Goal: Information Seeking & Learning: Learn about a topic

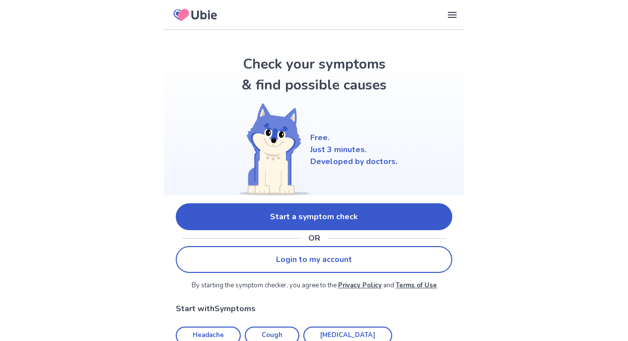
click at [315, 222] on link "Start a symptom check" at bounding box center [314, 216] width 277 height 27
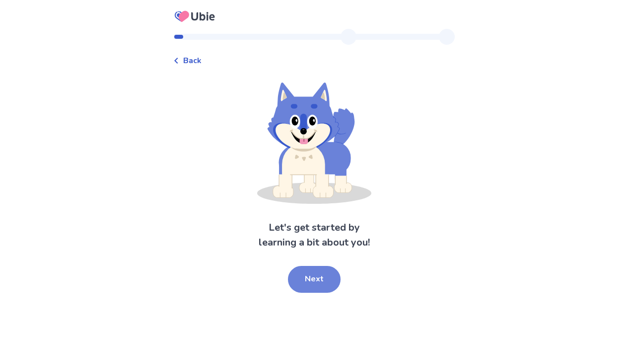
click at [319, 284] on button "Next" at bounding box center [314, 279] width 53 height 27
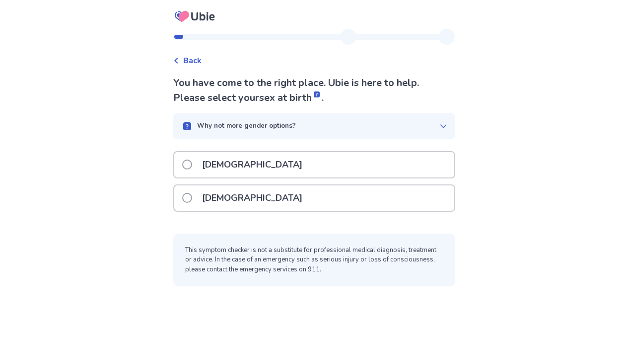
click at [192, 197] on span at bounding box center [187, 198] width 10 height 10
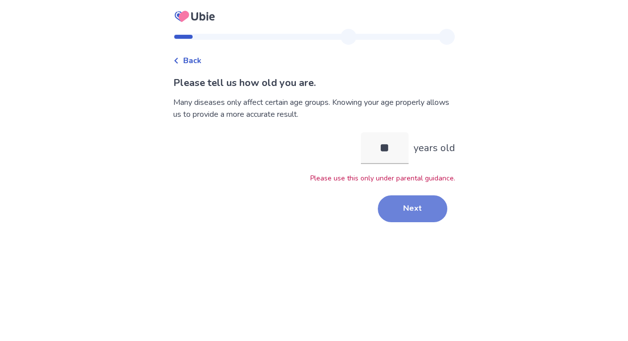
type input "**"
click at [405, 208] on button "Next" at bounding box center [413, 208] width 70 height 27
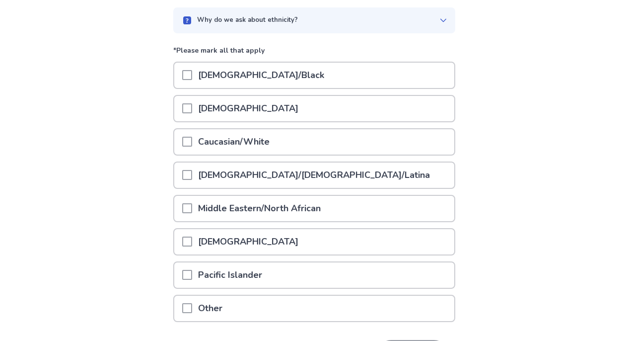
scroll to position [98, 0]
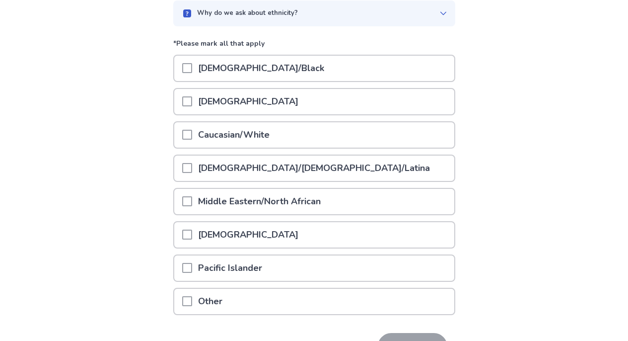
click at [192, 101] on span at bounding box center [187, 101] width 10 height 10
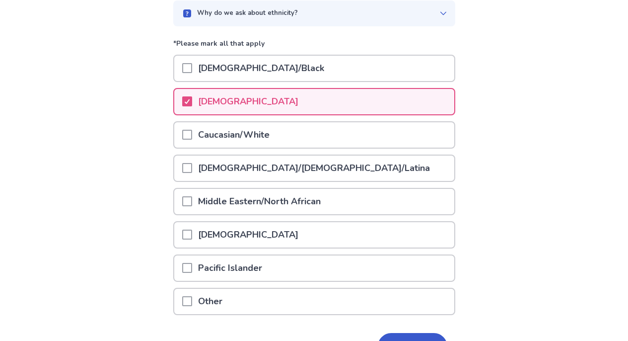
click at [192, 136] on span at bounding box center [187, 135] width 10 height 10
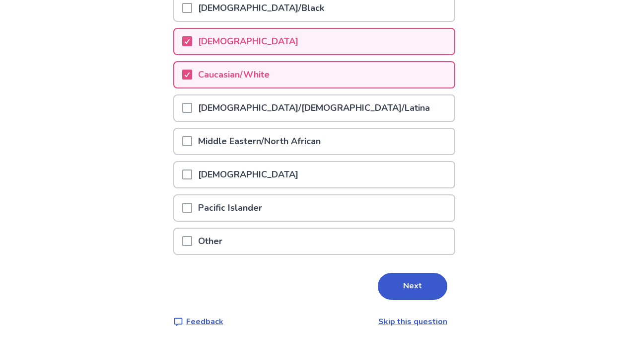
scroll to position [160, 0]
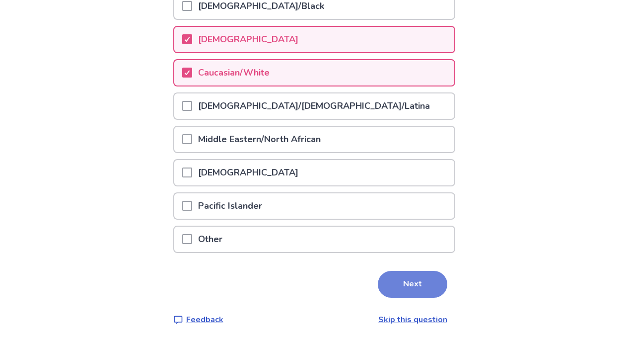
click at [408, 281] on button "Next" at bounding box center [413, 284] width 70 height 27
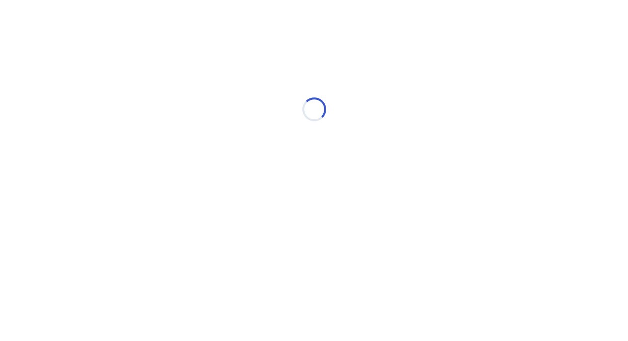
scroll to position [0, 0]
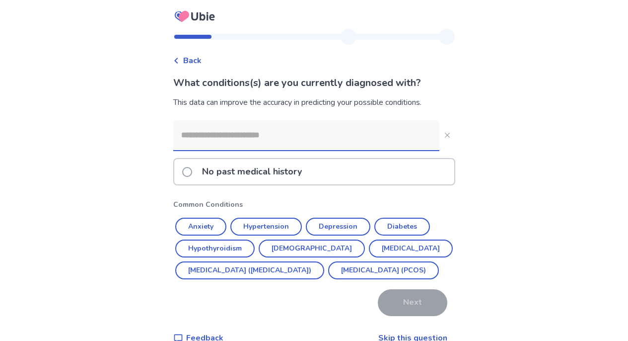
click at [192, 169] on span at bounding box center [187, 172] width 10 height 10
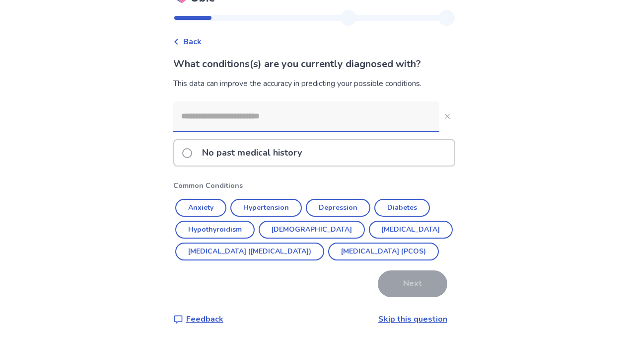
scroll to position [24, 0]
click at [208, 201] on button "Anxiety" at bounding box center [200, 208] width 51 height 18
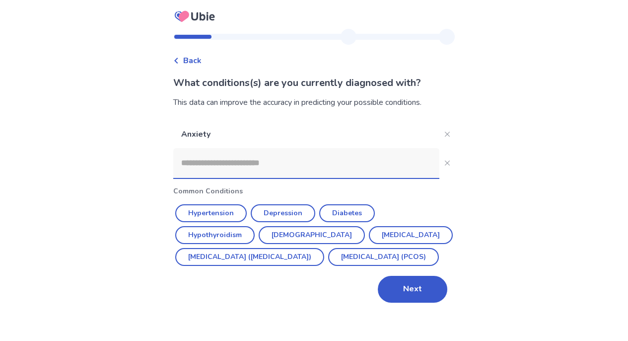
click at [223, 161] on input at bounding box center [306, 163] width 266 height 30
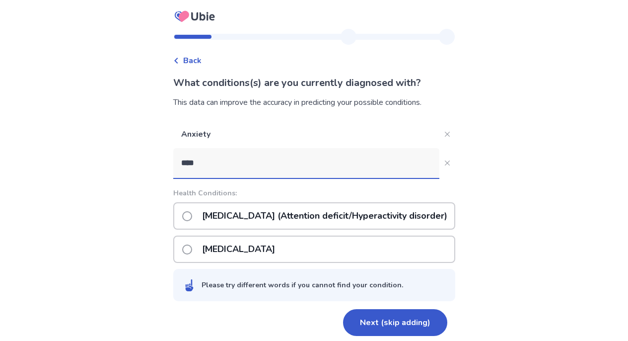
type input "****"
click at [192, 213] on span at bounding box center [187, 216] width 10 height 10
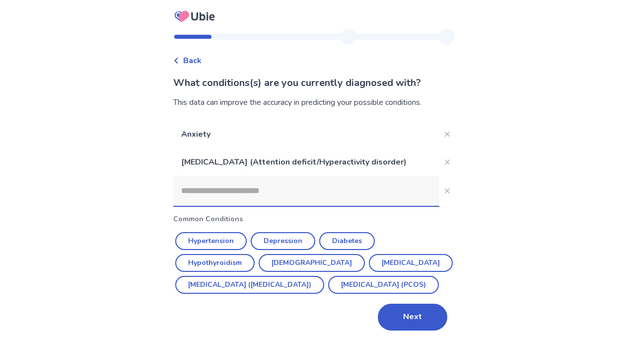
click at [227, 191] on input at bounding box center [306, 191] width 266 height 30
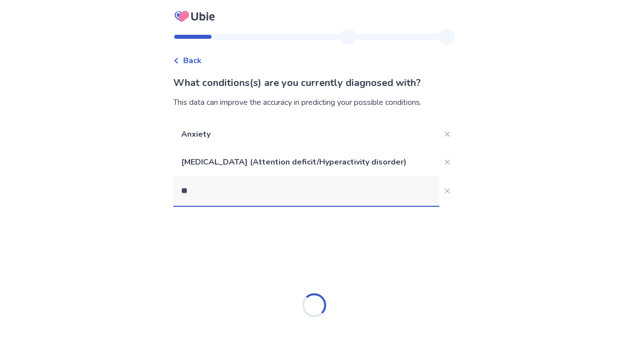
type input "*"
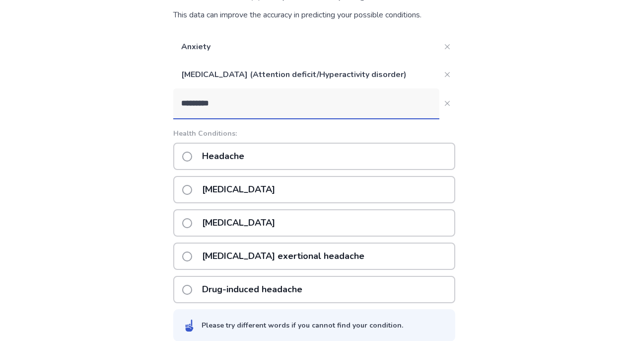
scroll to position [92, 0]
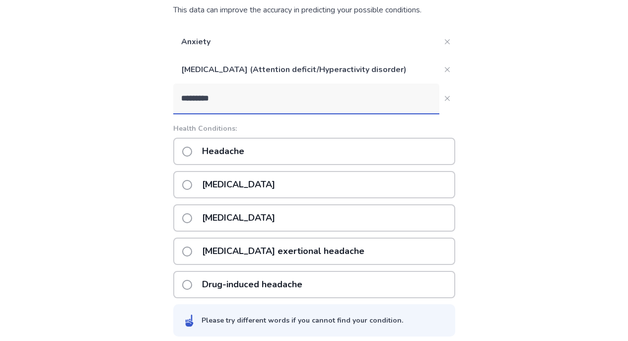
type input "*********"
click at [192, 149] on span at bounding box center [187, 152] width 10 height 10
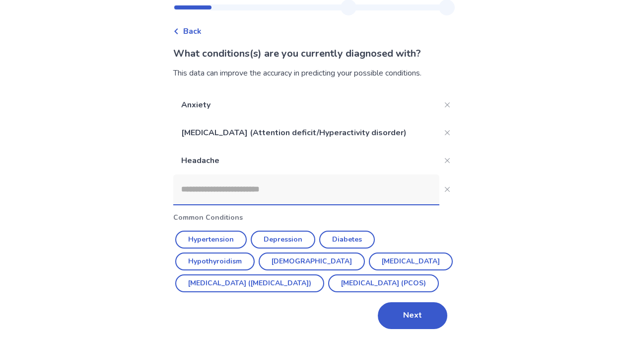
scroll to position [51, 0]
click at [211, 174] on input at bounding box center [306, 189] width 266 height 30
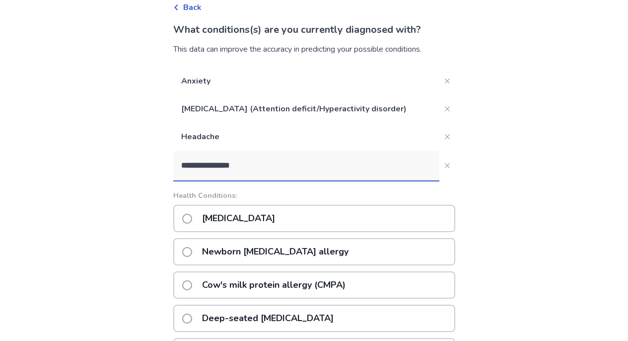
scroll to position [0, 0]
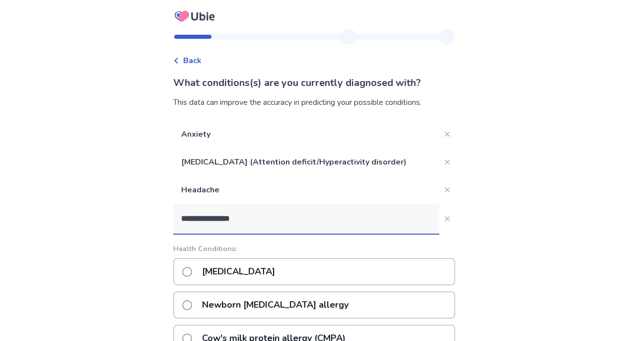
drag, startPoint x: 255, startPoint y: 219, endPoint x: 161, endPoint y: 220, distance: 93.4
click at [161, 220] on div "**********" at bounding box center [314, 285] width 628 height 570
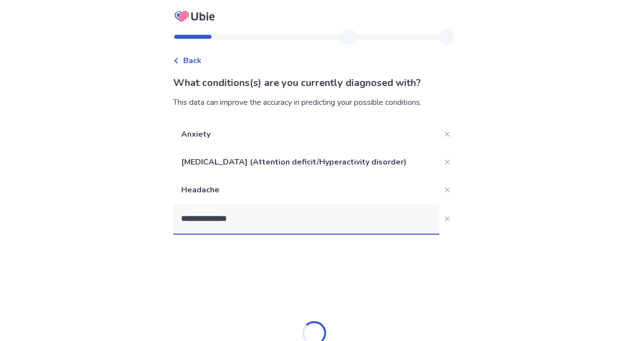
type input "**********"
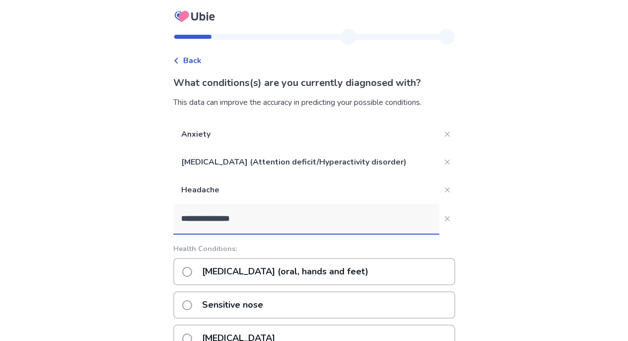
drag, startPoint x: 259, startPoint y: 223, endPoint x: 141, endPoint y: 223, distance: 118.2
click at [141, 223] on div "**********" at bounding box center [314, 218] width 628 height 437
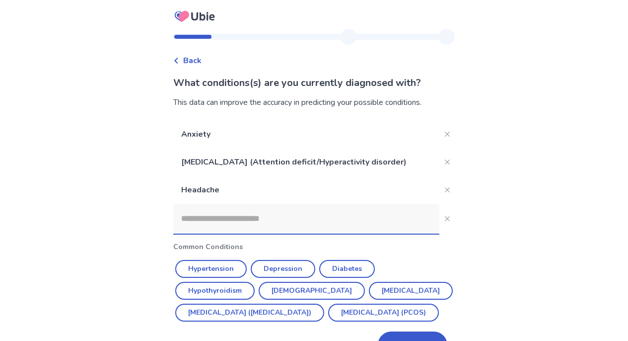
scroll to position [51, 0]
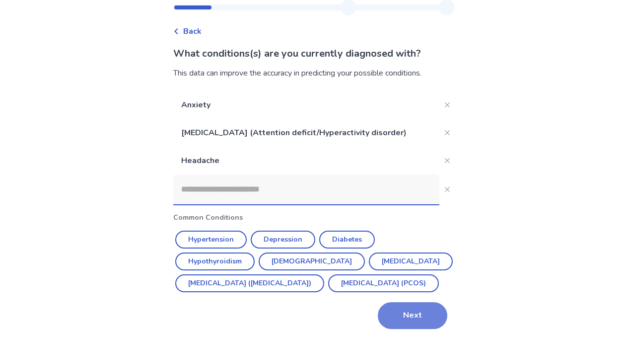
click at [413, 316] on button "Next" at bounding box center [413, 315] width 70 height 27
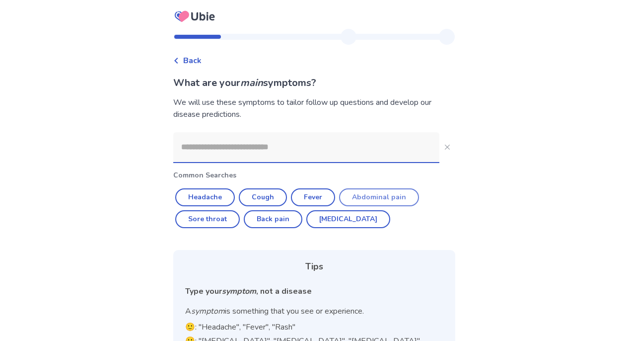
click at [390, 199] on button "Abdominal pain" at bounding box center [379, 197] width 80 height 18
type input "**********"
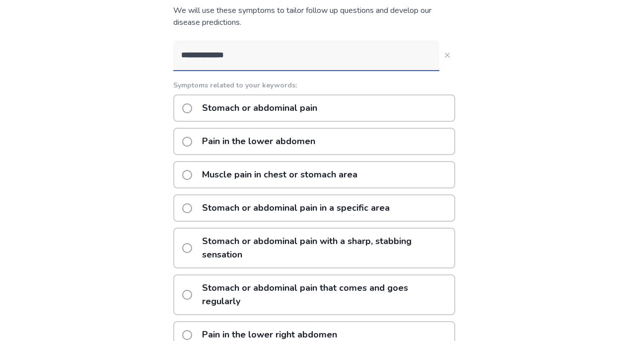
scroll to position [95, 0]
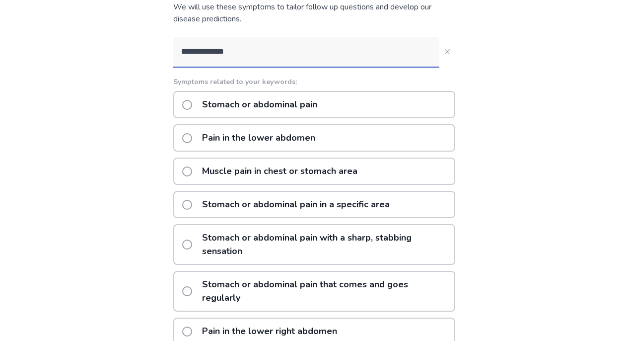
click at [192, 104] on span at bounding box center [187, 105] width 10 height 10
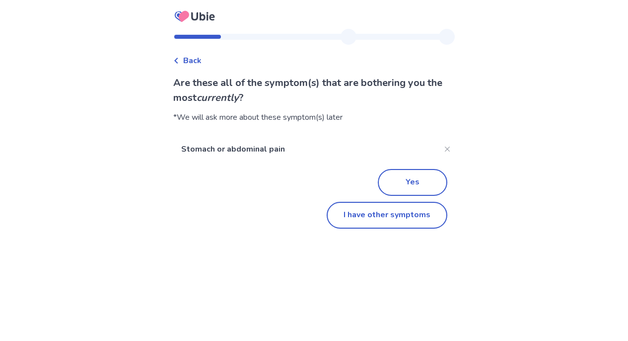
click at [192, 62] on span "Back" at bounding box center [192, 61] width 18 height 12
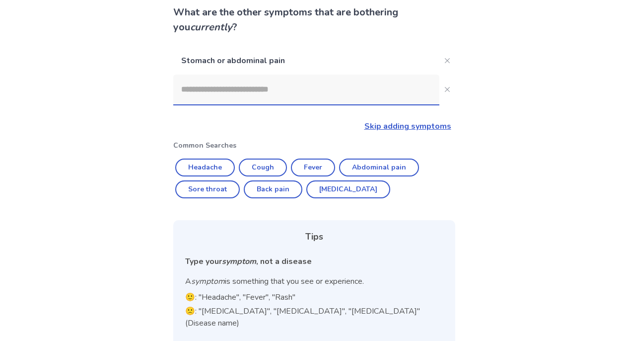
scroll to position [74, 0]
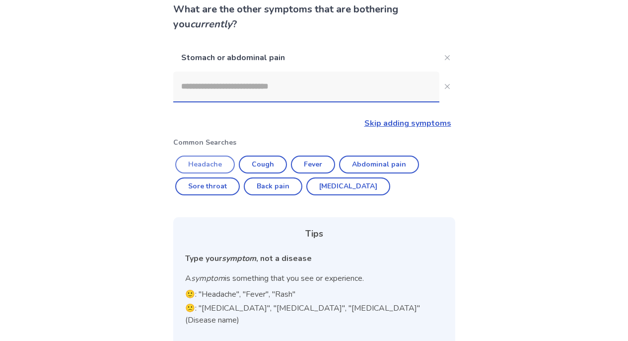
click at [209, 160] on button "Headache" at bounding box center [205, 164] width 60 height 18
type input "********"
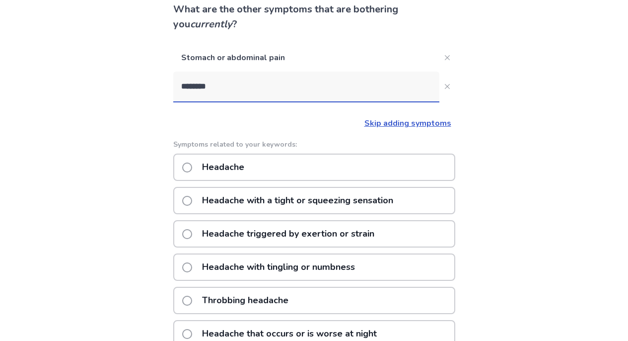
click at [190, 167] on span at bounding box center [187, 167] width 10 height 10
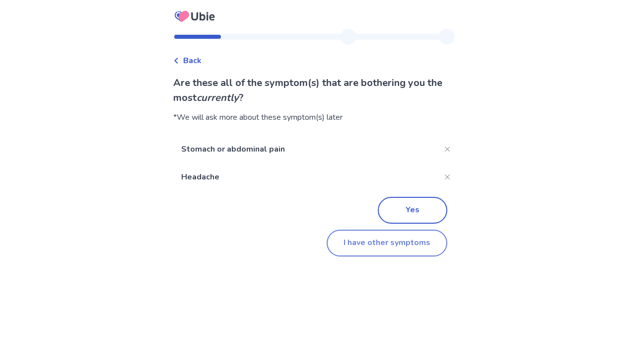
click at [359, 243] on button "I have other symptoms" at bounding box center [387, 242] width 121 height 27
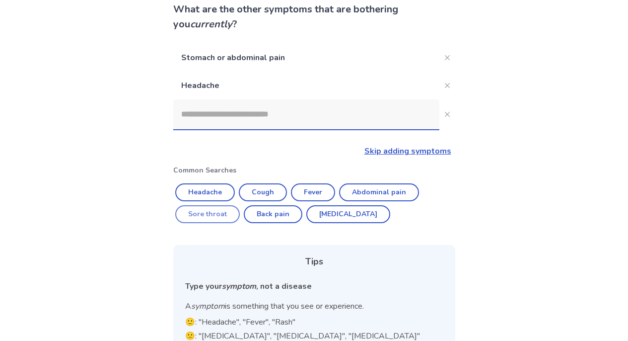
click at [210, 216] on button "Sore throat" at bounding box center [207, 214] width 65 height 18
type input "**********"
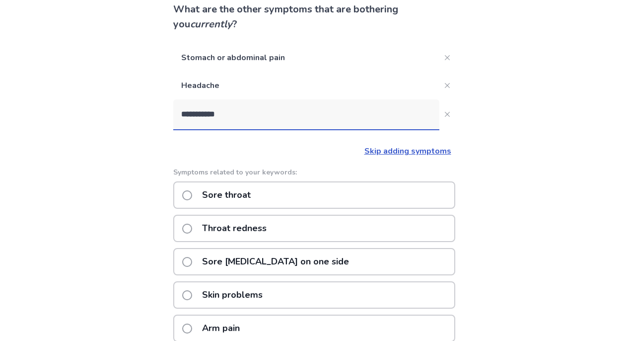
click at [207, 196] on p "Sore throat" at bounding box center [226, 194] width 61 height 25
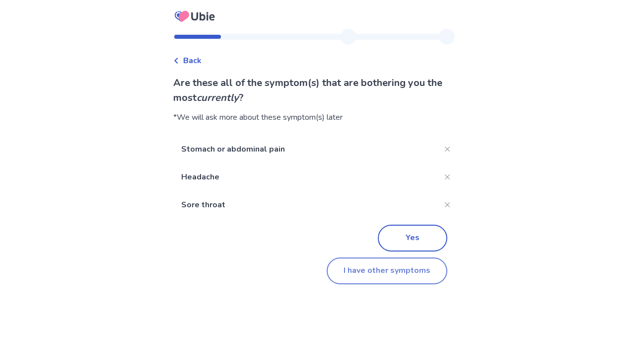
click at [374, 277] on button "I have other symptoms" at bounding box center [387, 270] width 121 height 27
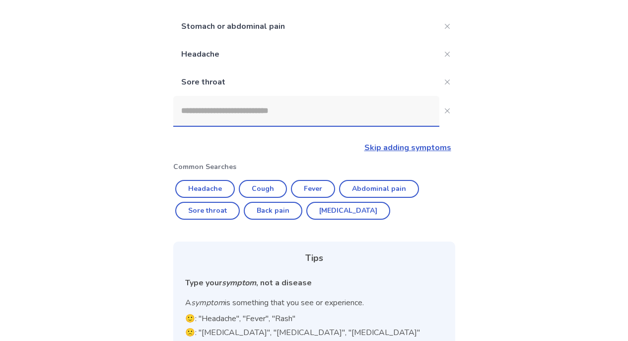
scroll to position [106, 0]
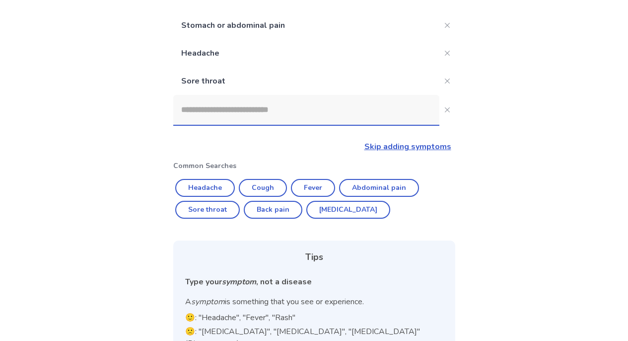
click at [260, 109] on input at bounding box center [306, 110] width 266 height 30
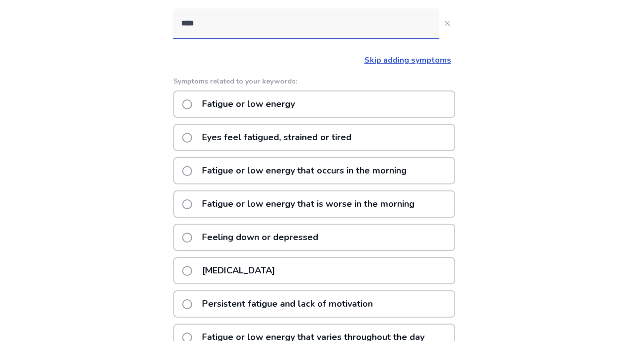
scroll to position [183, 0]
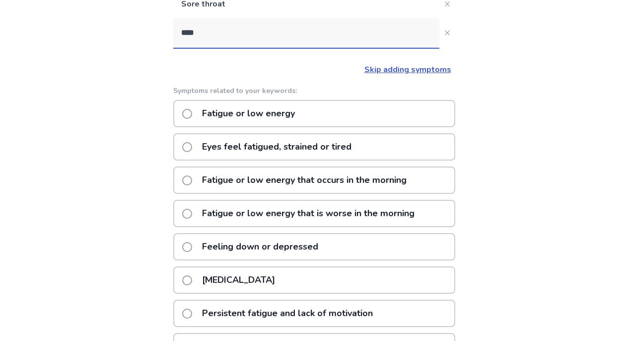
type input "****"
click at [192, 113] on span at bounding box center [187, 114] width 10 height 10
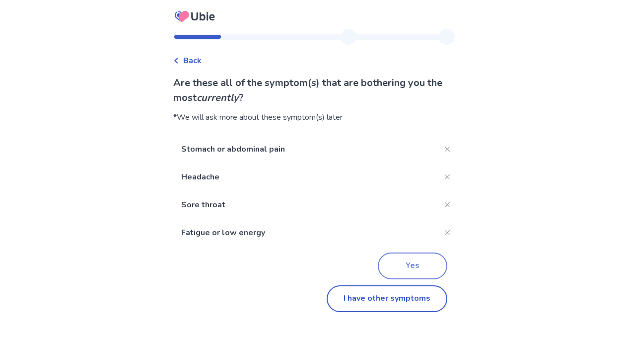
click at [401, 266] on button "Yes" at bounding box center [413, 265] width 70 height 27
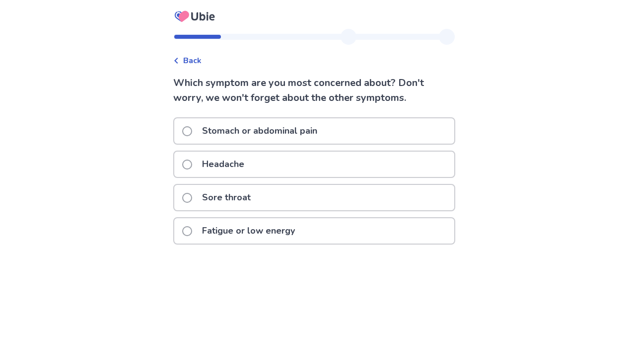
click at [192, 131] on span at bounding box center [187, 131] width 10 height 10
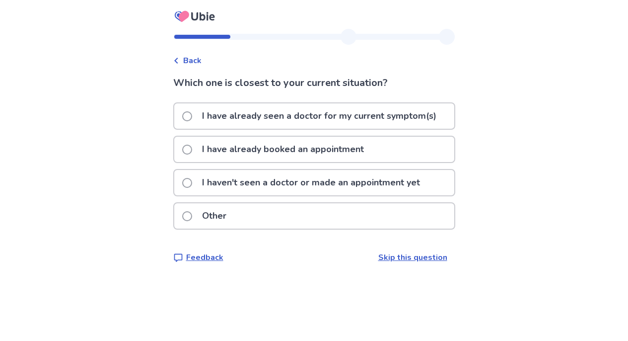
click at [192, 180] on span at bounding box center [187, 183] width 10 height 10
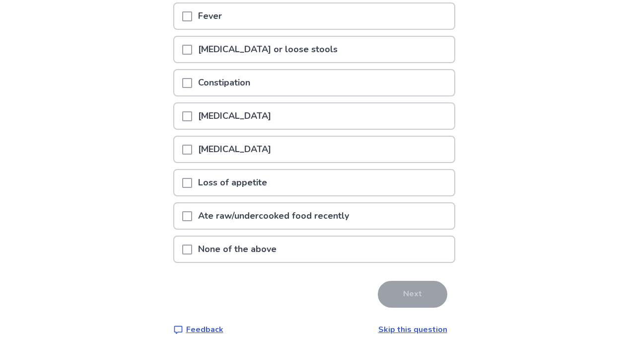
scroll to position [136, 0]
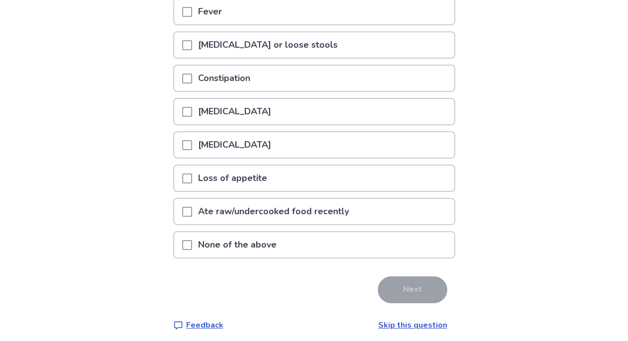
click at [192, 178] on span at bounding box center [187, 178] width 10 height 10
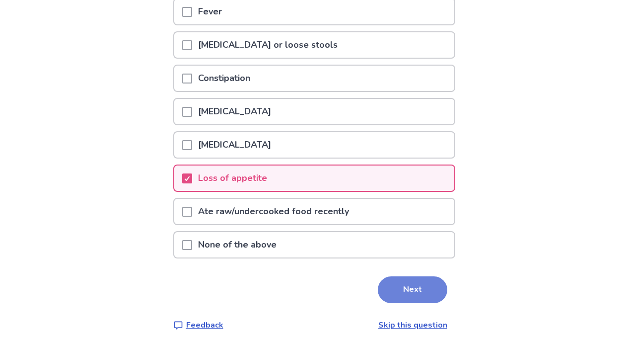
click at [410, 289] on button "Next" at bounding box center [413, 289] width 70 height 27
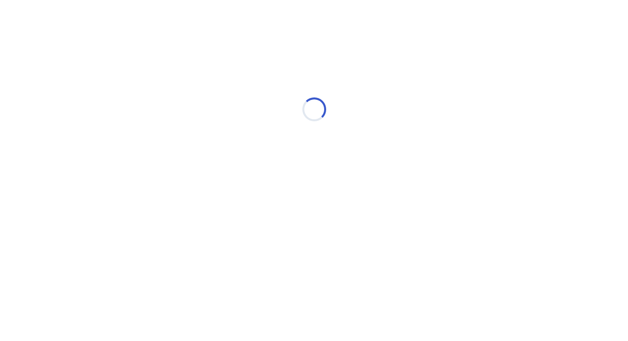
select select "*"
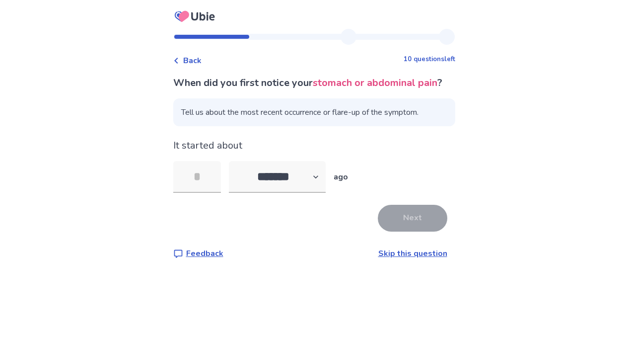
click at [240, 126] on span "Tell us about the most recent occurrence or flare-up of the symptom." at bounding box center [314, 112] width 282 height 28
click at [372, 126] on span "Tell us about the most recent occurrence or flare-up of the symptom." at bounding box center [314, 112] width 282 height 28
click at [281, 120] on span "Tell us about the most recent occurrence or flare-up of the symptom." at bounding box center [314, 112] width 282 height 28
click at [262, 126] on span "Tell us about the most recent occurrence or flare-up of the symptom." at bounding box center [314, 112] width 282 height 28
click at [213, 189] on input "tel" at bounding box center [197, 177] width 48 height 32
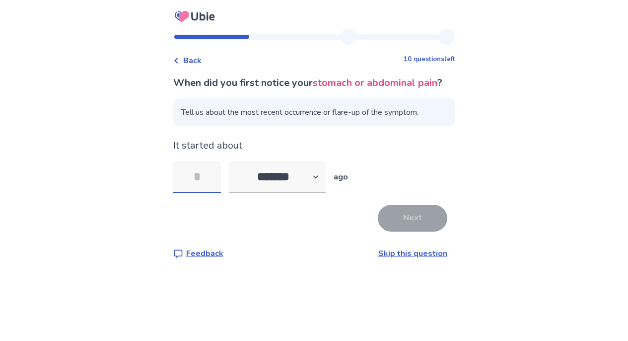
click at [214, 191] on input "tel" at bounding box center [197, 177] width 48 height 32
type input "**"
click at [409, 231] on button "Next" at bounding box center [413, 218] width 70 height 27
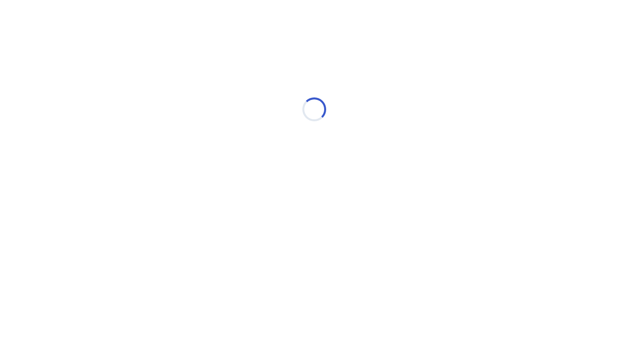
select select "*"
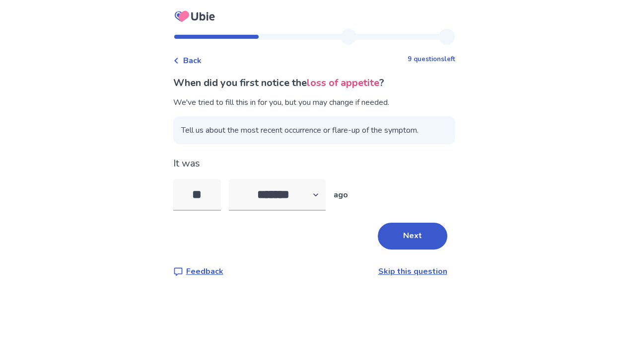
drag, startPoint x: 212, startPoint y: 197, endPoint x: 177, endPoint y: 192, distance: 35.1
click at [177, 192] on div "Back 9 questions left When did you first notice the loss of appetite ? We've tr…" at bounding box center [314, 161] width 298 height 264
type input "*"
click at [296, 191] on select "******* ****** ******* ******** *******" at bounding box center [277, 195] width 97 height 32
select select "*"
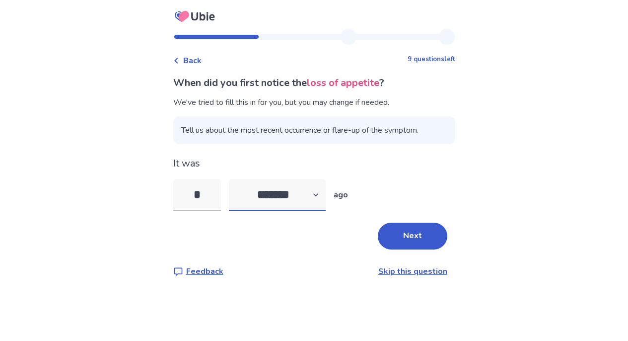
click at [234, 179] on select "******* ****** ******* ******** *******" at bounding box center [277, 195] width 97 height 32
click at [398, 238] on button "Next" at bounding box center [413, 236] width 70 height 27
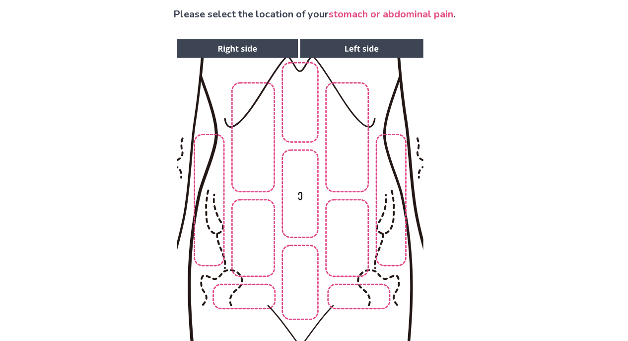
scroll to position [66, 0]
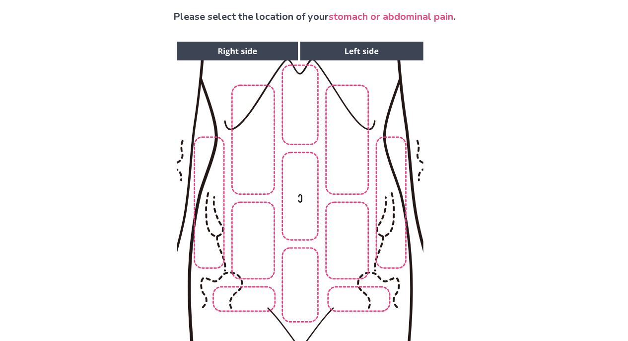
click at [303, 129] on img at bounding box center [300, 208] width 508 height 344
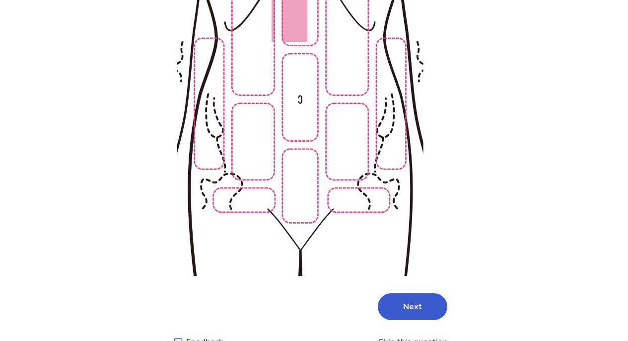
scroll to position [188, 0]
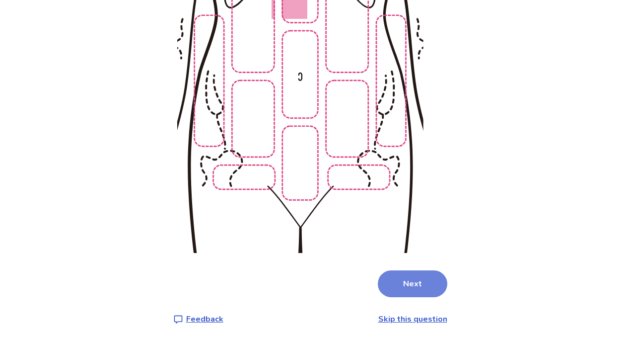
click at [405, 285] on button "Next" at bounding box center [413, 283] width 70 height 27
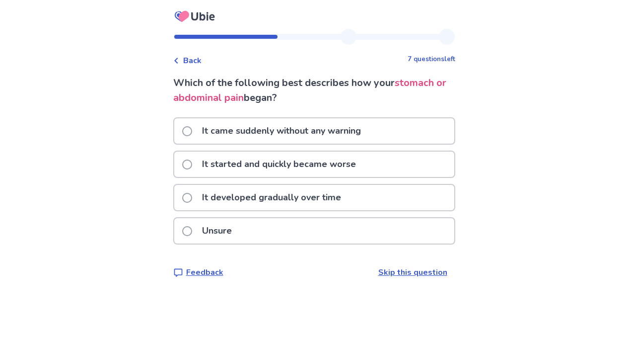
click at [192, 198] on span at bounding box center [187, 198] width 10 height 10
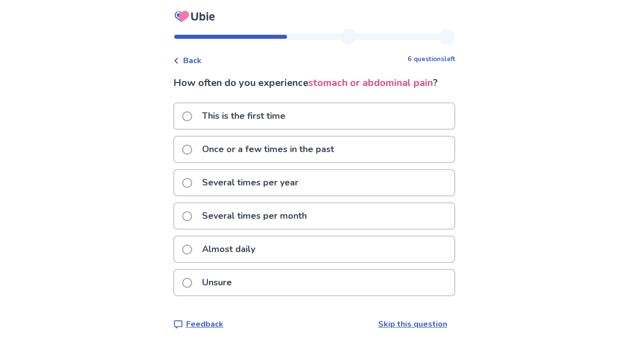
click at [192, 250] on span at bounding box center [187, 249] width 10 height 10
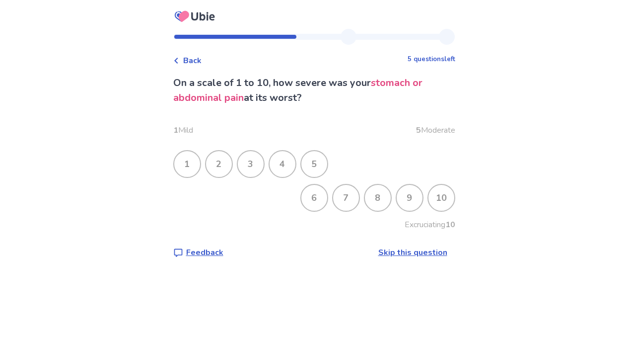
click at [313, 200] on div "6" at bounding box center [314, 198] width 26 height 26
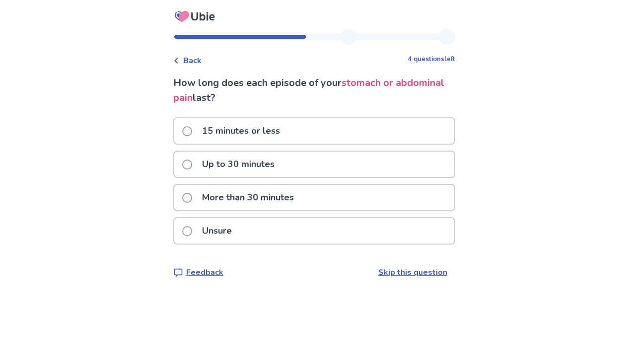
click at [192, 195] on span at bounding box center [187, 198] width 10 height 10
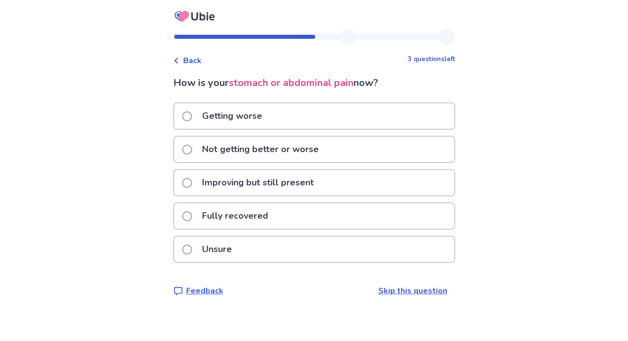
click at [192, 149] on span at bounding box center [187, 150] width 10 height 10
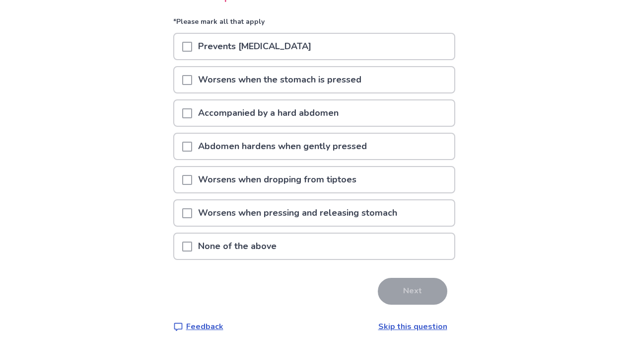
scroll to position [103, 0]
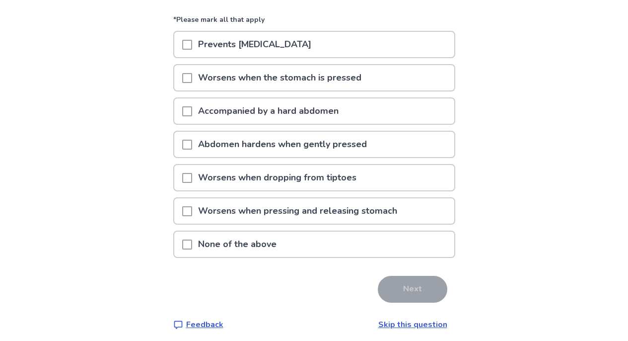
click at [191, 247] on span at bounding box center [187, 244] width 10 height 10
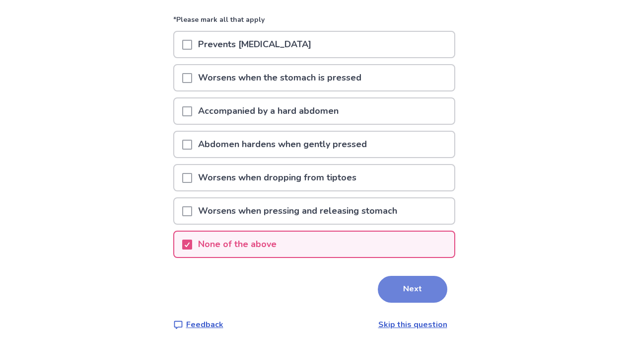
click at [405, 297] on button "Next" at bounding box center [413, 289] width 70 height 27
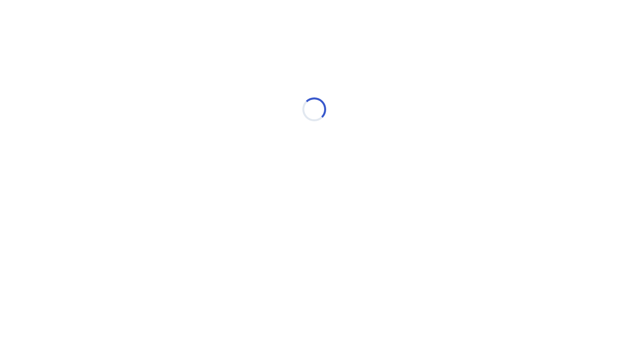
scroll to position [0, 0]
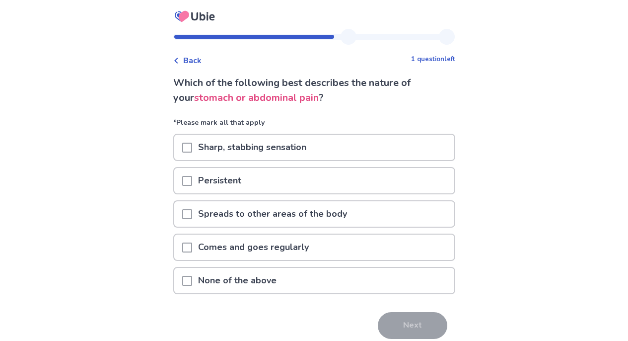
click at [191, 181] on span at bounding box center [187, 181] width 10 height 10
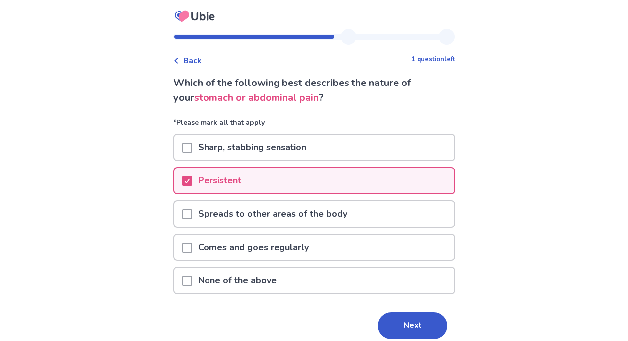
click at [192, 248] on span at bounding box center [187, 247] width 10 height 10
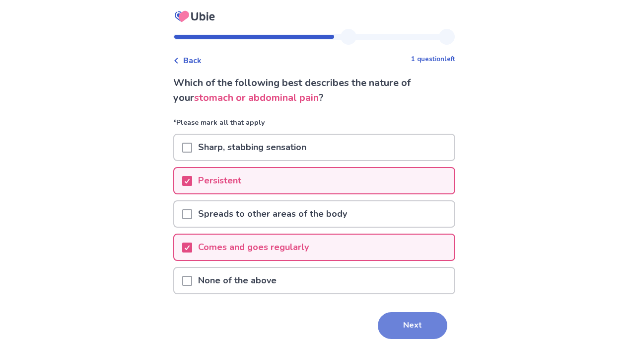
click at [400, 324] on button "Next" at bounding box center [413, 325] width 70 height 27
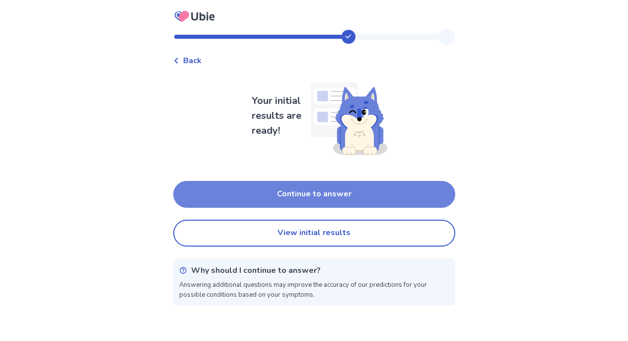
click at [319, 194] on button "Continue to answer" at bounding box center [314, 194] width 282 height 27
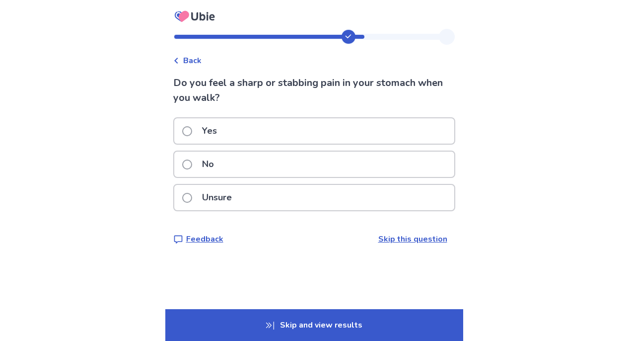
click at [192, 165] on span at bounding box center [187, 164] width 10 height 10
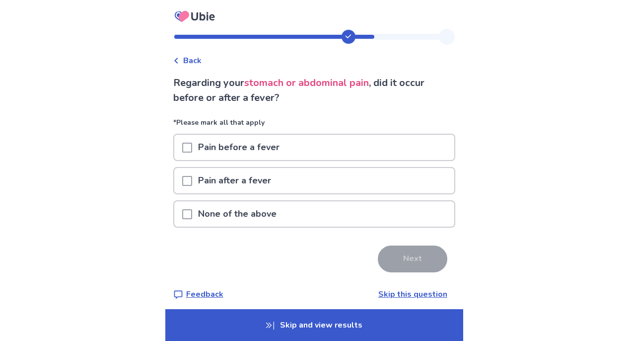
click at [191, 217] on span at bounding box center [187, 214] width 10 height 10
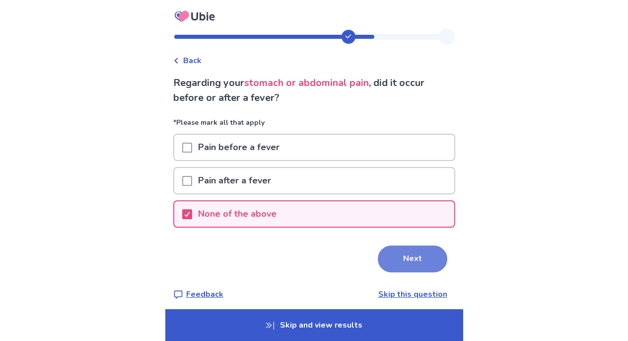
click at [410, 259] on button "Next" at bounding box center [413, 258] width 70 height 27
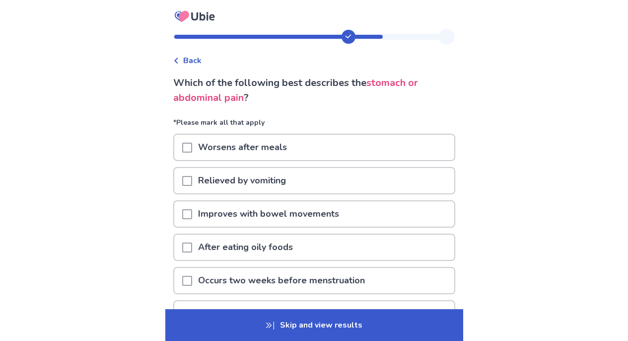
click at [191, 149] on span at bounding box center [187, 148] width 10 height 10
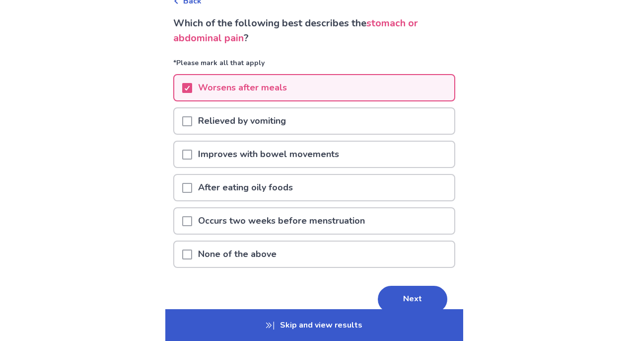
scroll to position [64, 0]
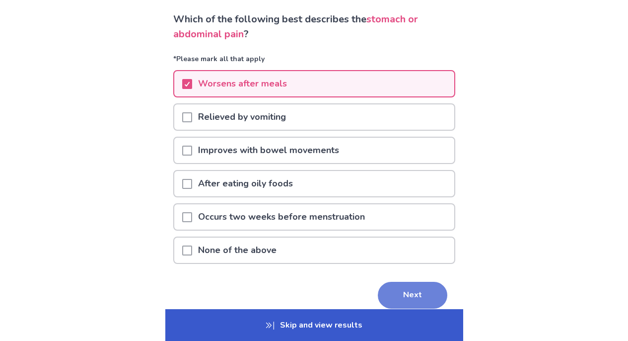
click at [411, 297] on button "Next" at bounding box center [413, 295] width 70 height 27
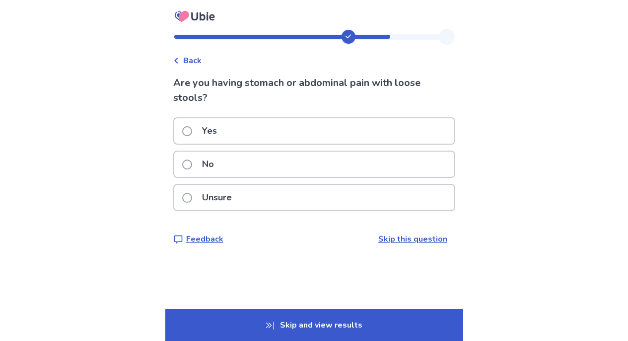
click at [192, 163] on span at bounding box center [187, 164] width 10 height 10
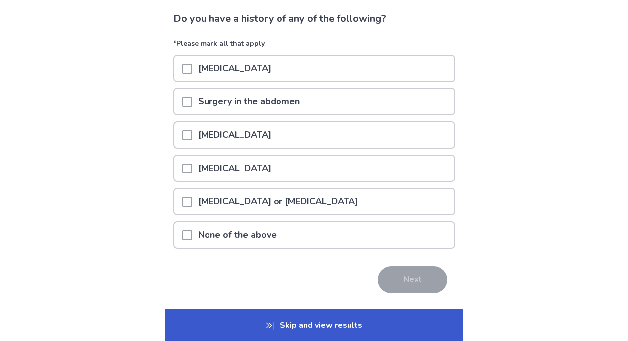
scroll to position [67, 0]
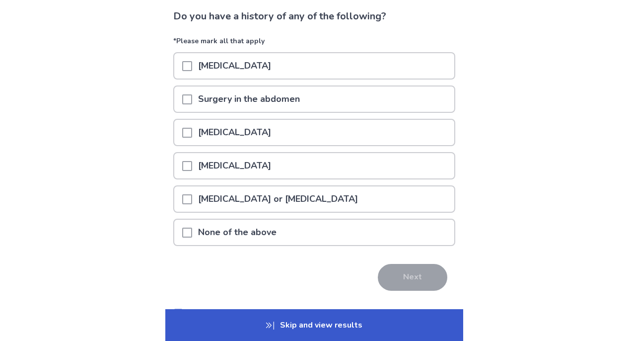
click at [191, 234] on span at bounding box center [187, 232] width 10 height 10
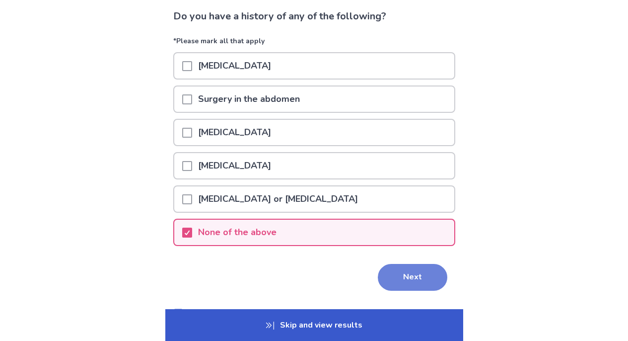
click at [408, 274] on button "Next" at bounding box center [413, 277] width 70 height 27
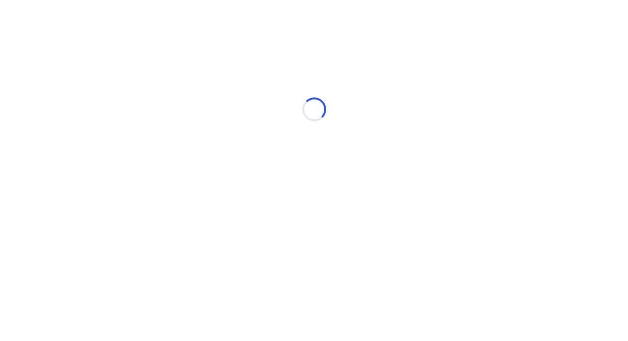
scroll to position [0, 0]
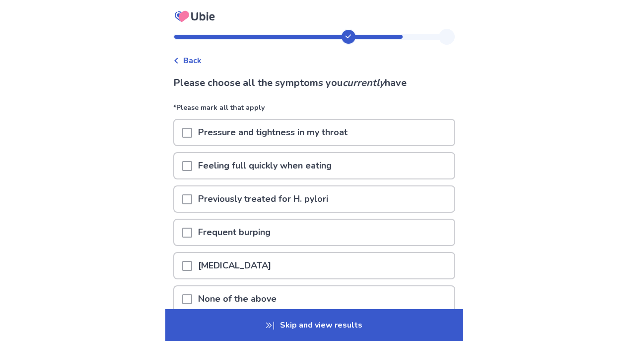
click at [192, 165] on span at bounding box center [187, 166] width 10 height 10
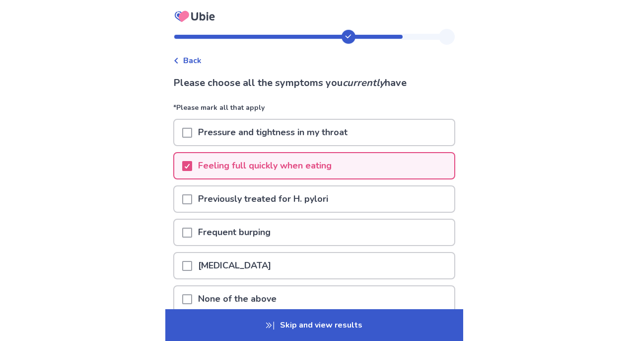
click at [191, 229] on span at bounding box center [187, 232] width 10 height 10
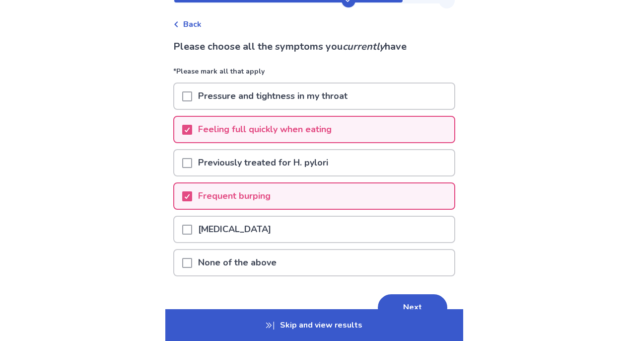
scroll to position [76, 0]
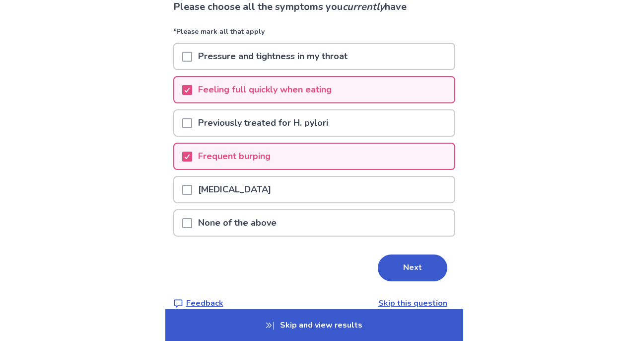
click at [192, 187] on span at bounding box center [187, 190] width 10 height 10
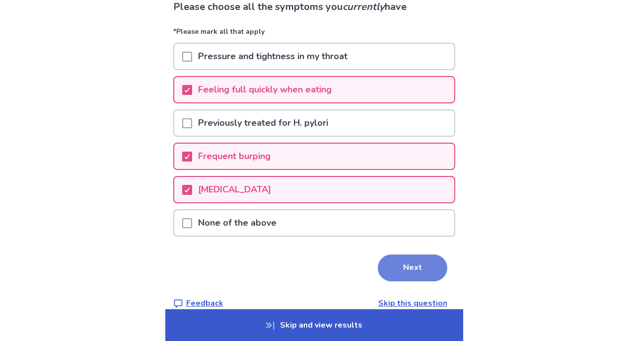
click at [412, 271] on button "Next" at bounding box center [413, 267] width 70 height 27
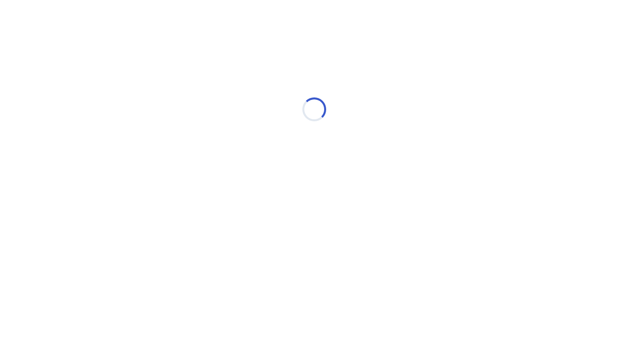
scroll to position [0, 0]
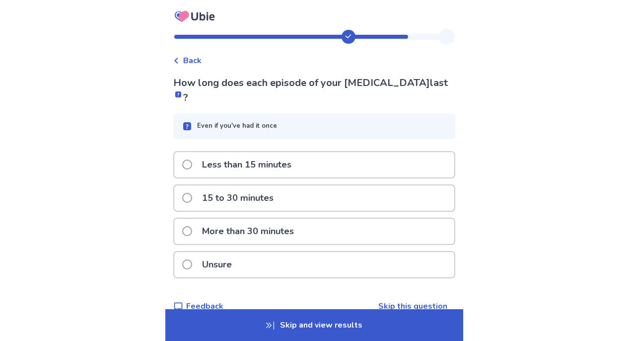
click at [192, 226] on span at bounding box center [187, 231] width 10 height 10
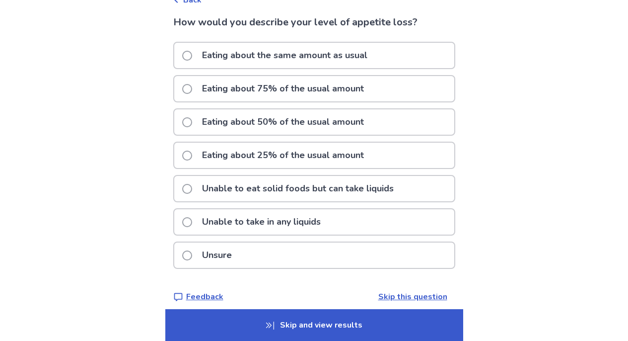
scroll to position [61, 0]
click at [191, 86] on span at bounding box center [187, 88] width 10 height 10
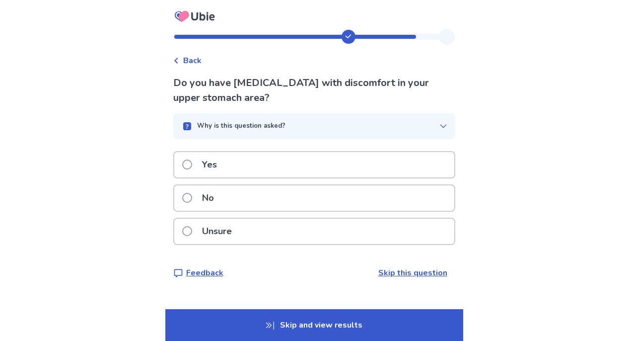
click at [192, 164] on span at bounding box center [187, 164] width 10 height 10
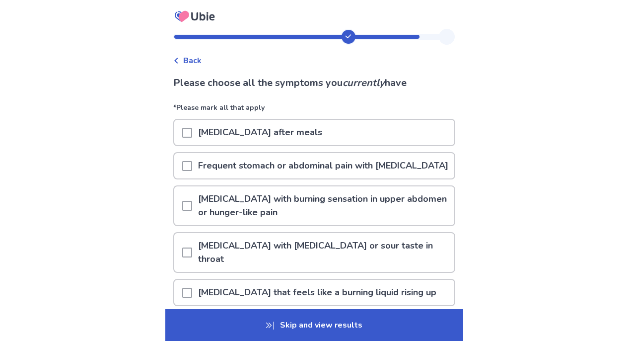
click at [192, 134] on span at bounding box center [187, 133] width 10 height 10
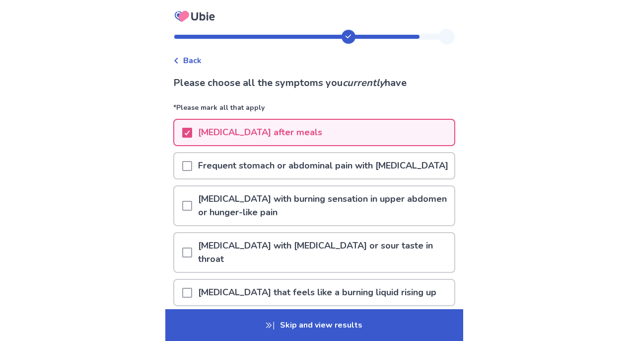
click at [192, 170] on span at bounding box center [187, 166] width 10 height 10
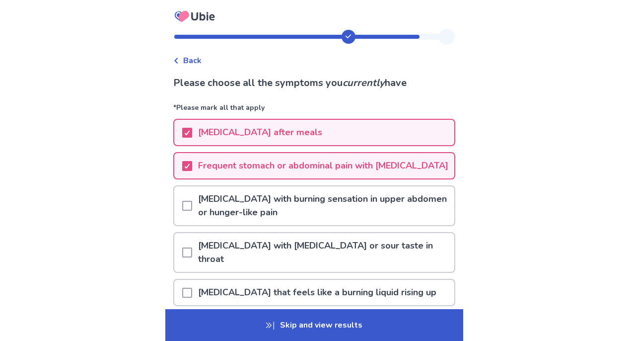
click at [190, 211] on span at bounding box center [187, 206] width 10 height 10
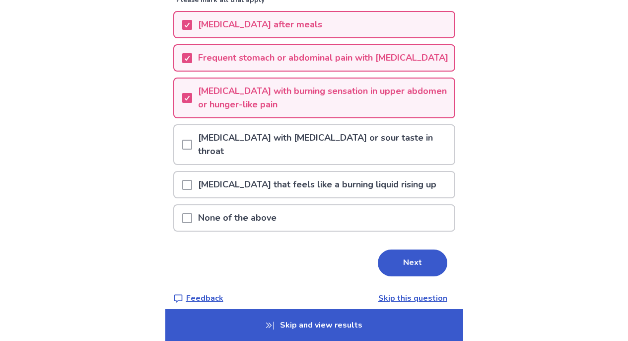
scroll to position [119, 0]
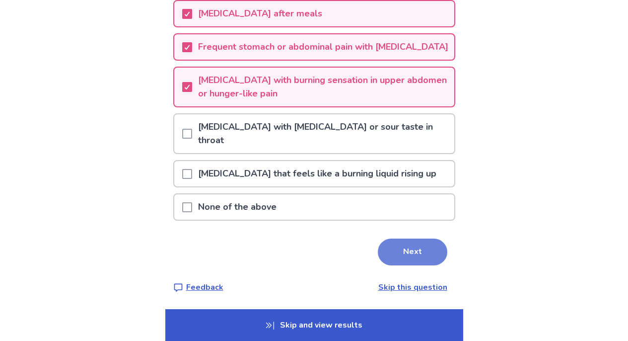
click at [415, 251] on button "Next" at bounding box center [413, 251] width 70 height 27
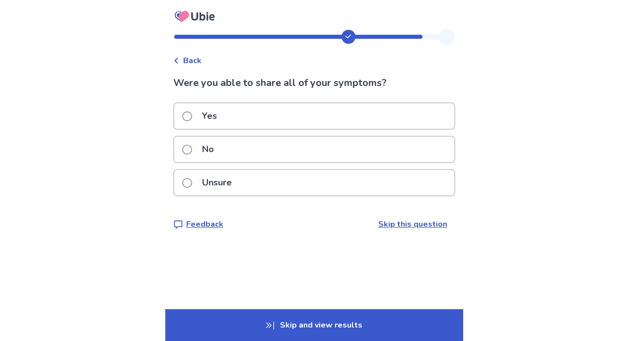
click at [192, 181] on span at bounding box center [187, 183] width 10 height 10
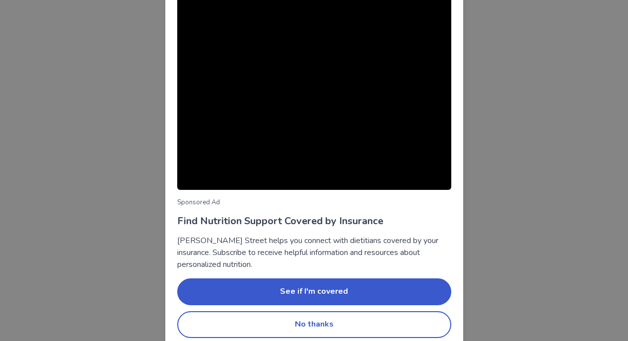
scroll to position [73, 0]
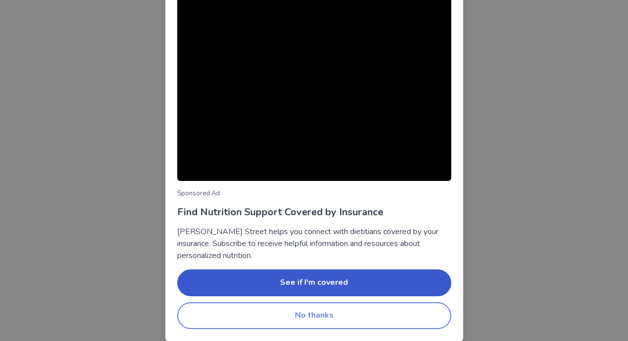
click at [310, 318] on button "No thanks" at bounding box center [314, 315] width 274 height 27
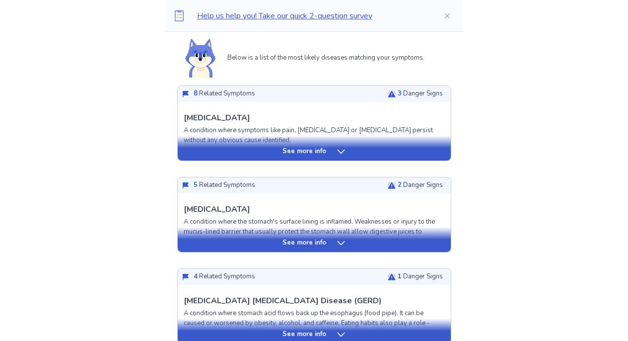
scroll to position [235, 0]
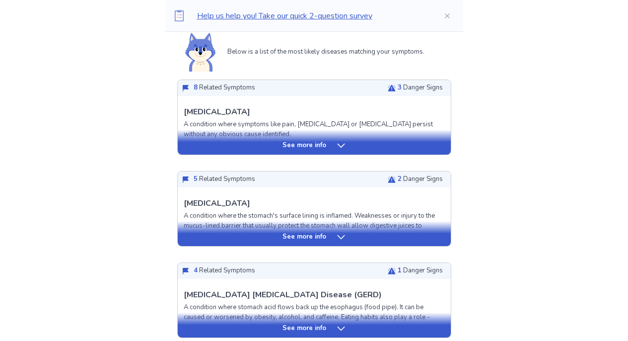
click at [321, 149] on p "See more info" at bounding box center [305, 146] width 44 height 10
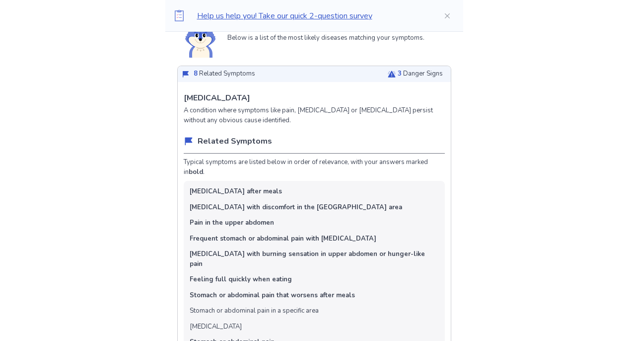
scroll to position [250, 0]
click at [398, 74] on span "3" at bounding box center [400, 72] width 4 height 9
click at [388, 74] on icon at bounding box center [392, 73] width 8 height 6
click at [408, 74] on p "3 Danger Signs" at bounding box center [420, 73] width 45 height 10
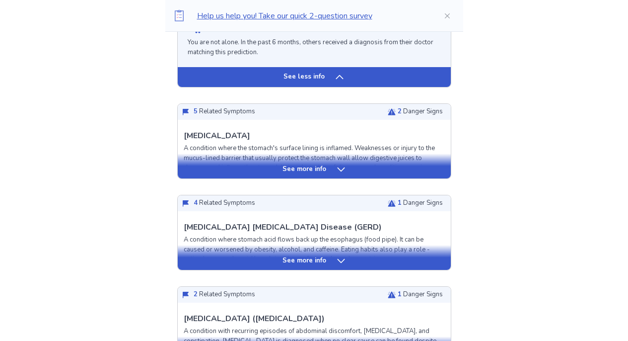
scroll to position [1137, 0]
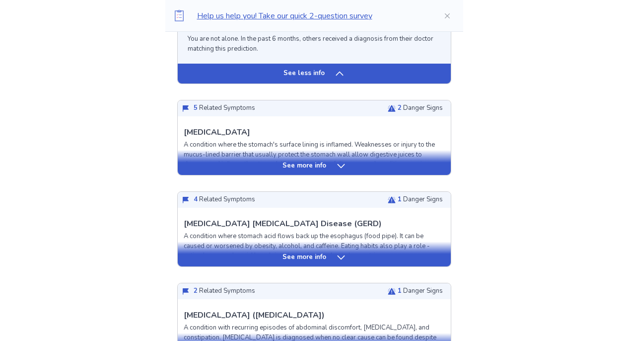
click at [324, 161] on p "See more info" at bounding box center [305, 166] width 44 height 10
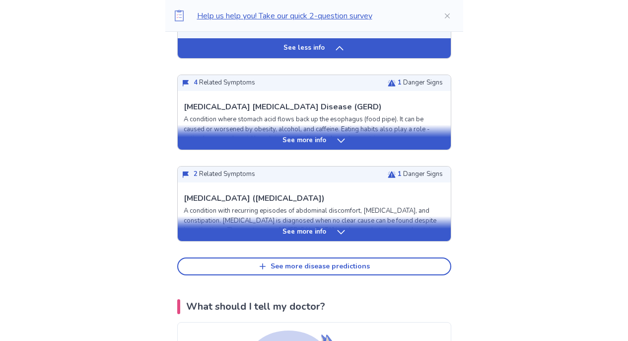
scroll to position [2076, 0]
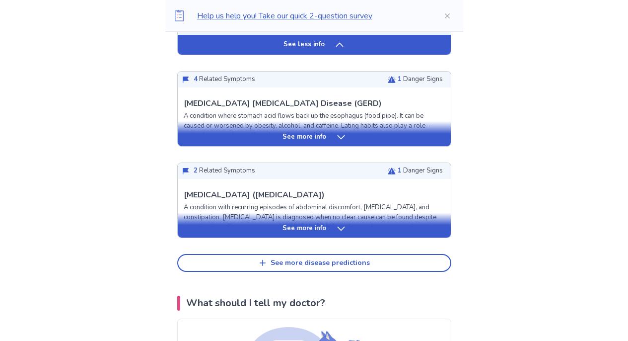
click at [323, 132] on p "See more info" at bounding box center [305, 137] width 44 height 10
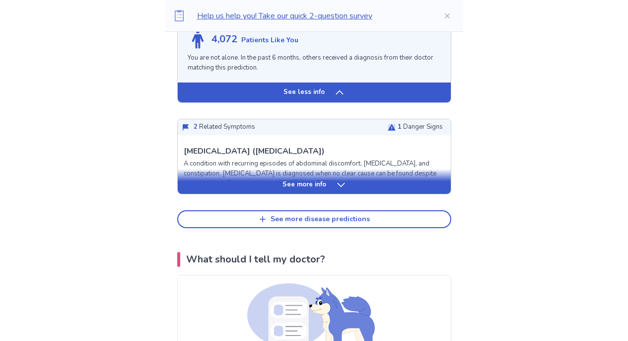
scroll to position [2871, 0]
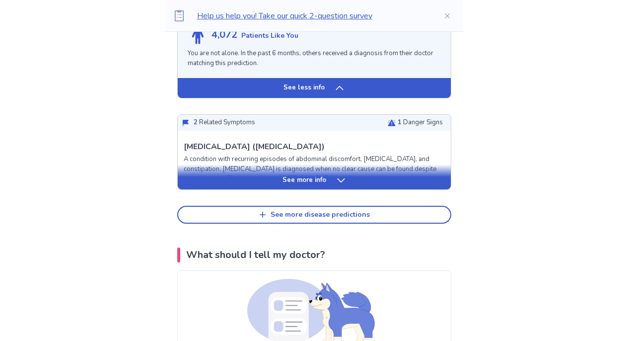
click at [345, 175] on div "See more info" at bounding box center [314, 180] width 273 height 10
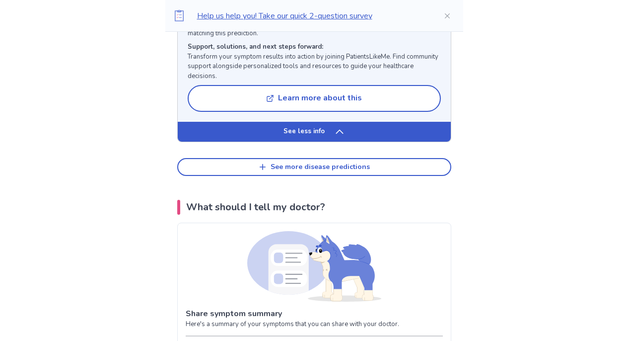
scroll to position [3856, 0]
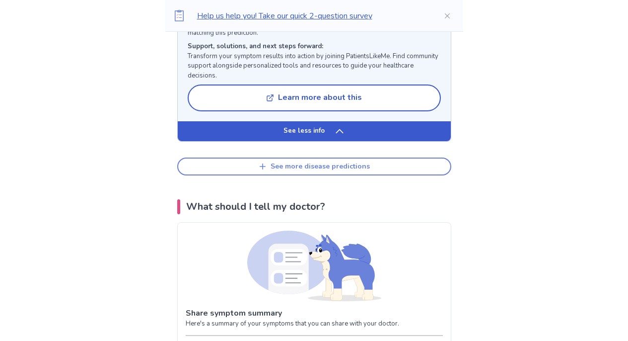
click at [338, 162] on div "See more disease predictions" at bounding box center [320, 166] width 99 height 8
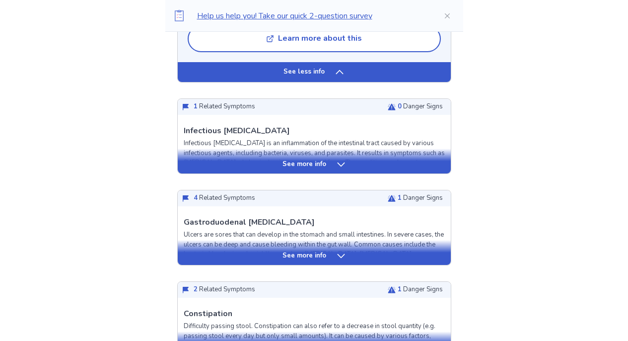
scroll to position [3921, 0]
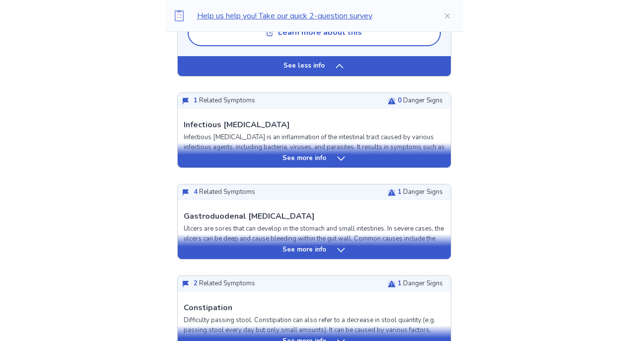
click at [322, 153] on p "See more info" at bounding box center [305, 158] width 44 height 10
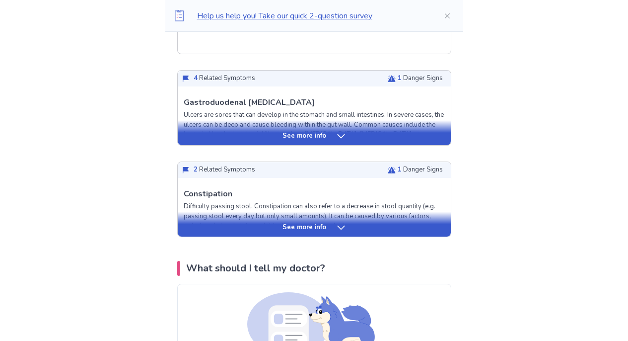
scroll to position [4768, 0]
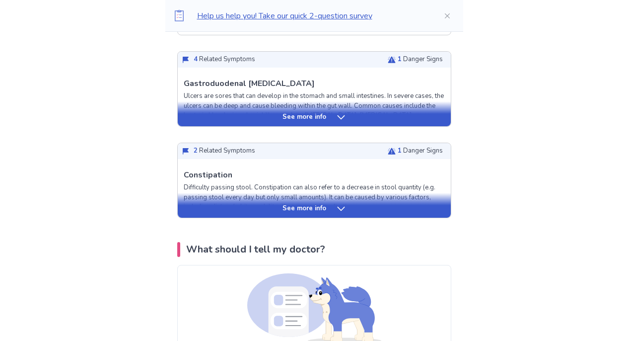
click at [330, 117] on div "See more info" at bounding box center [314, 117] width 273 height 10
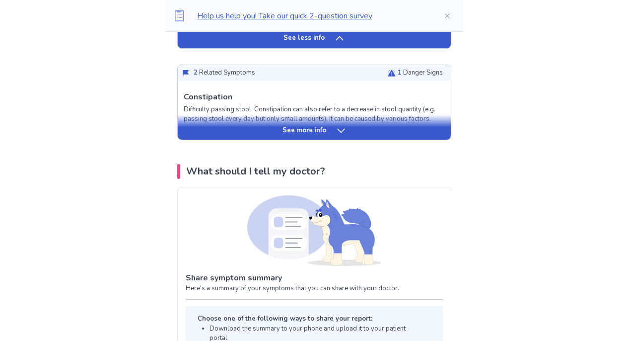
scroll to position [5633, 0]
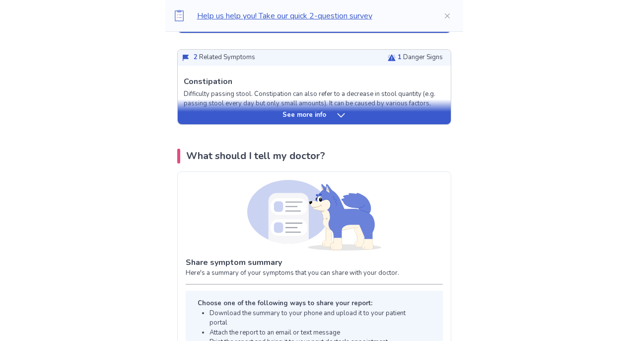
click at [329, 124] on div "See more info" at bounding box center [314, 111] width 273 height 25
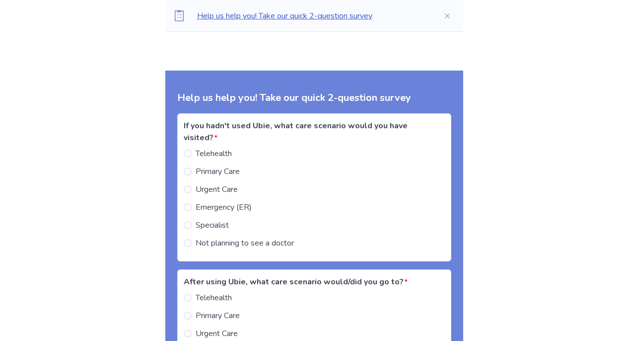
scroll to position [6779, 0]
click at [192, 175] on span at bounding box center [188, 171] width 8 height 8
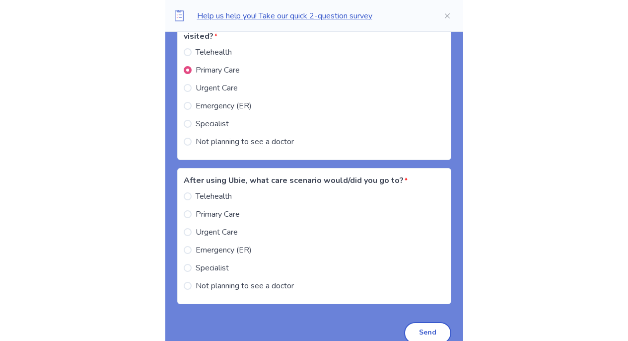
scroll to position [6883, 0]
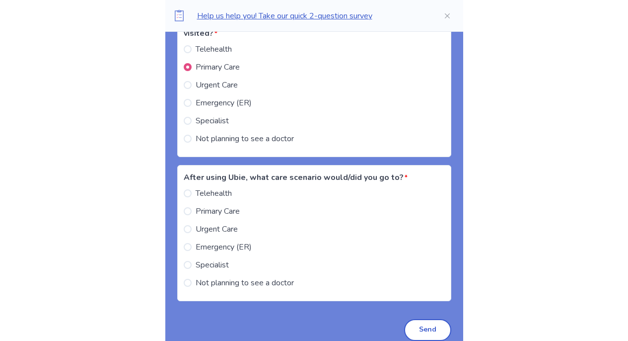
click at [192, 215] on span at bounding box center [188, 211] width 8 height 8
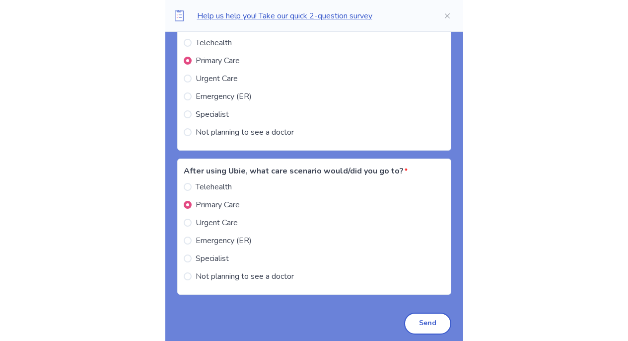
scroll to position [6890, 0]
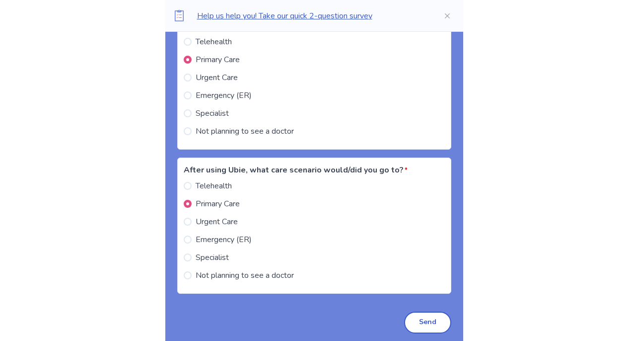
click at [192, 260] on span at bounding box center [188, 257] width 8 height 8
click at [192, 208] on span at bounding box center [188, 204] width 8 height 8
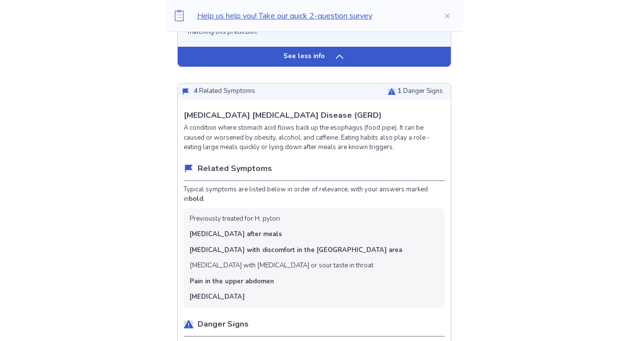
scroll to position [2001, 0]
